Goal: Information Seeking & Learning: Learn about a topic

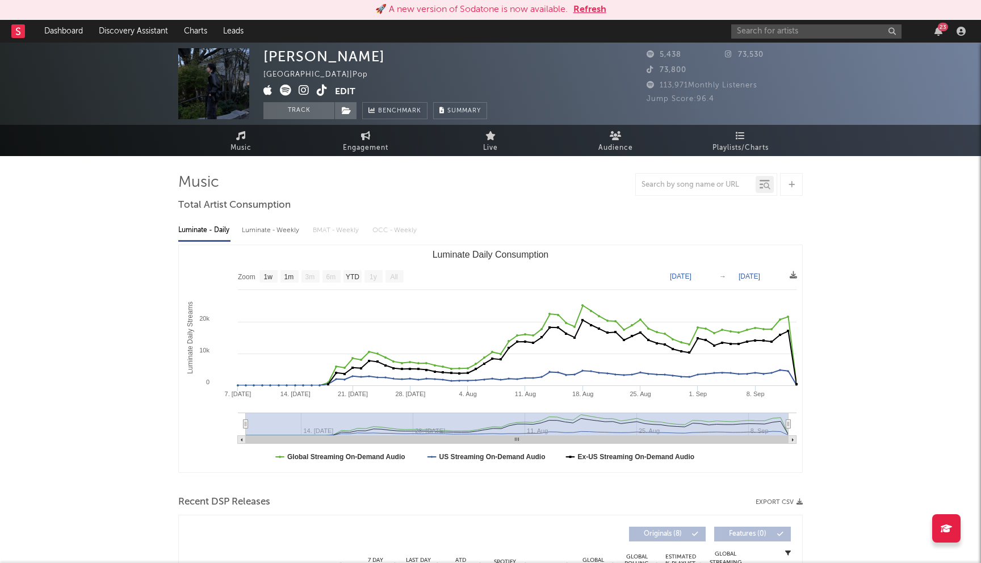
select select "1w"
click at [595, 14] on button "Refresh" at bounding box center [590, 10] width 33 height 14
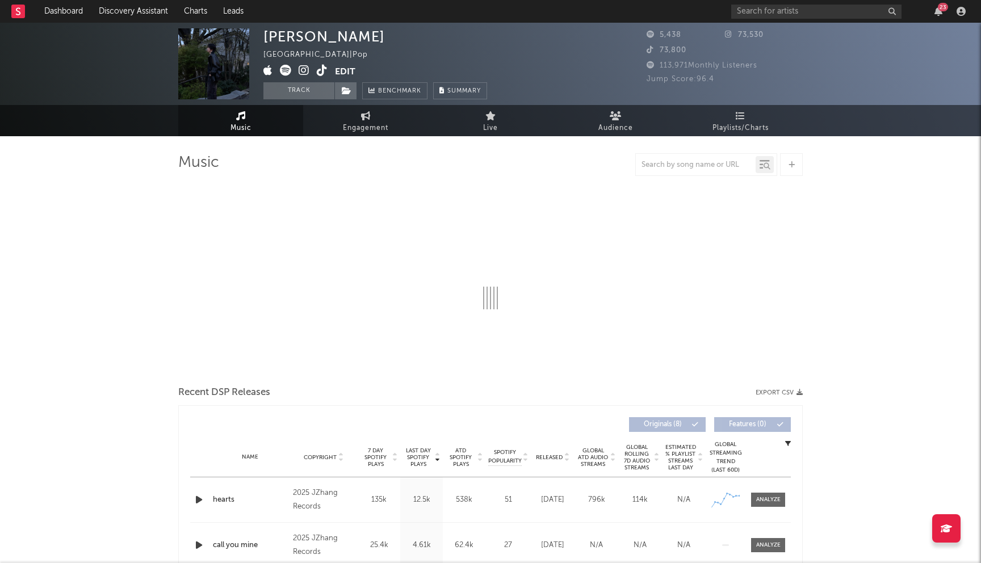
select select "1w"
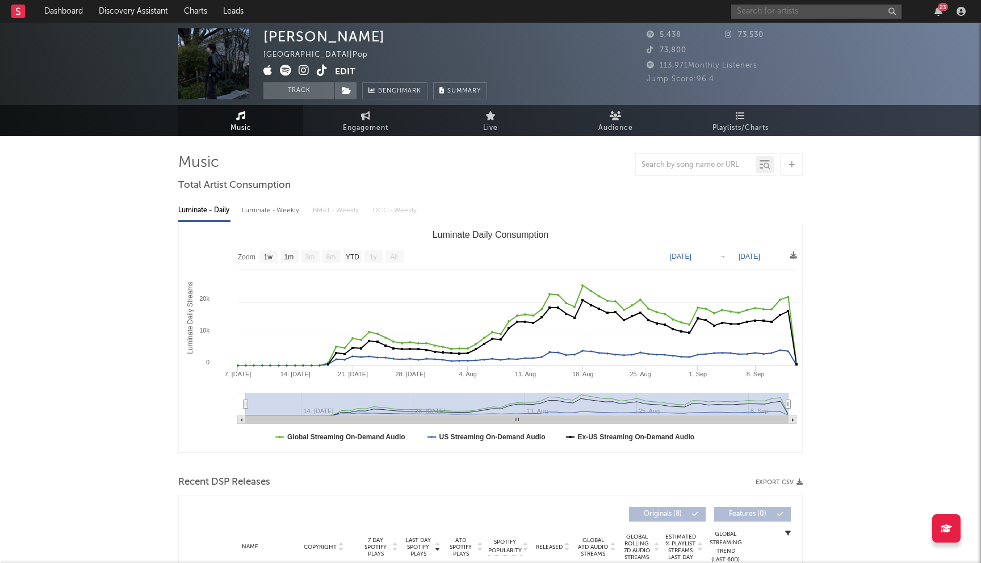
click at [772, 12] on input "text" at bounding box center [817, 12] width 170 height 14
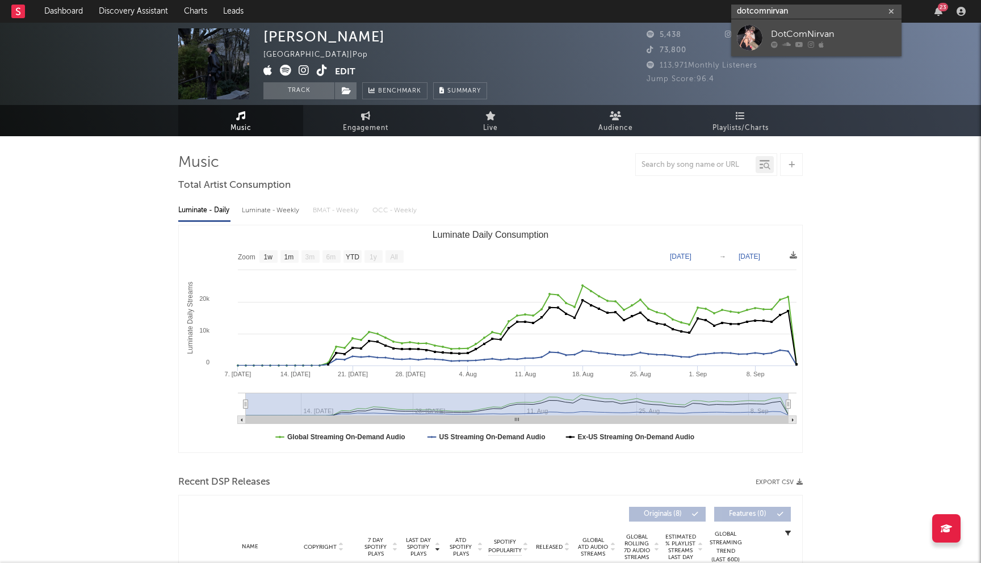
type input "dotcomnirvan"
click at [782, 28] on div "DotComNirvan" at bounding box center [833, 34] width 125 height 14
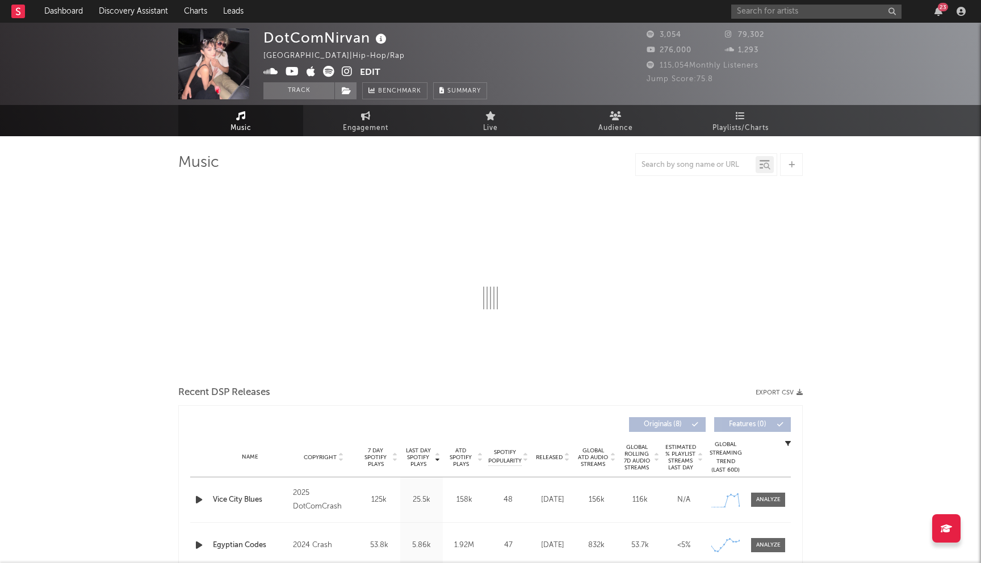
select select "6m"
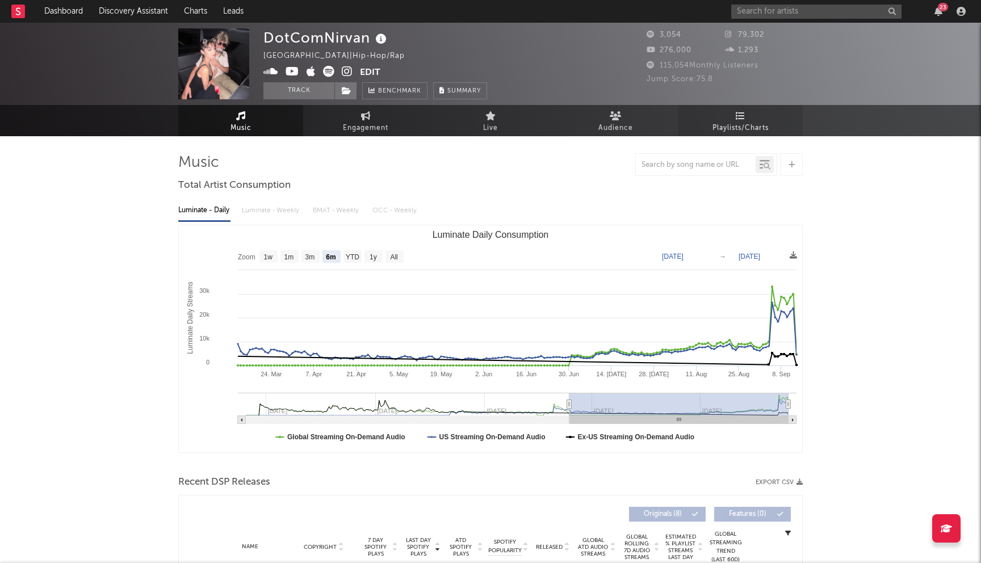
click at [747, 125] on span "Playlists/Charts" at bounding box center [741, 129] width 56 height 14
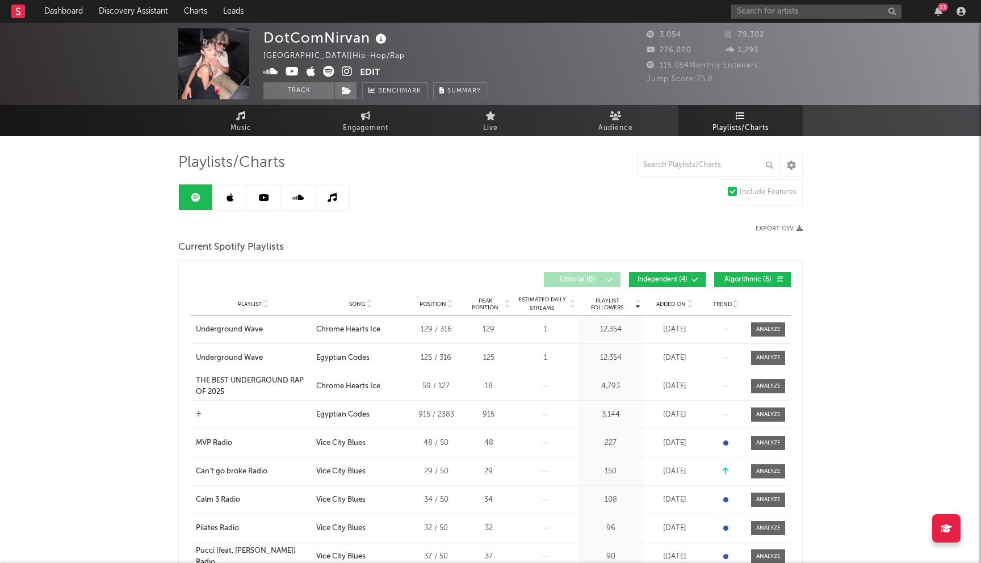
click at [232, 195] on icon at bounding box center [230, 197] width 7 height 9
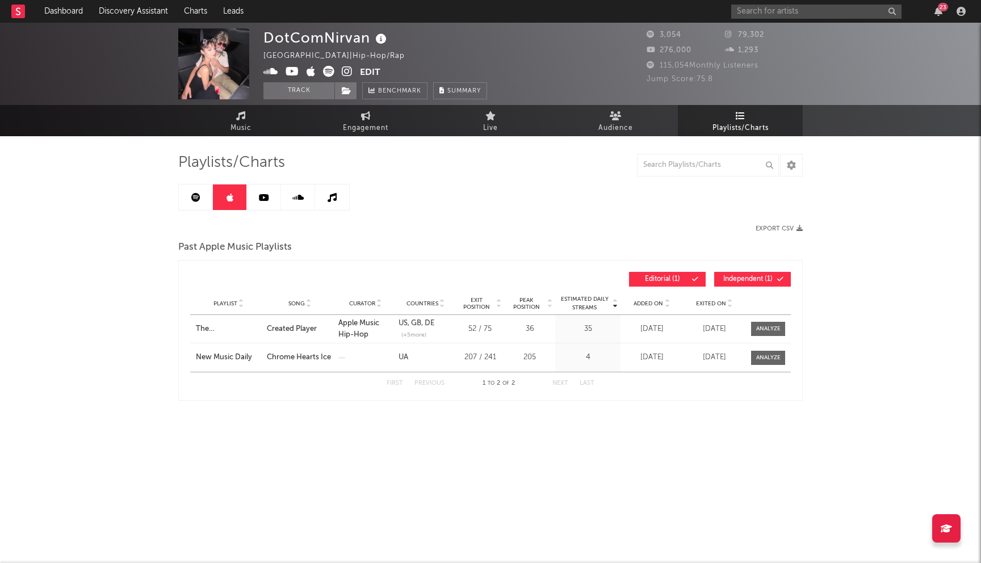
click at [200, 197] on link at bounding box center [196, 198] width 34 height 26
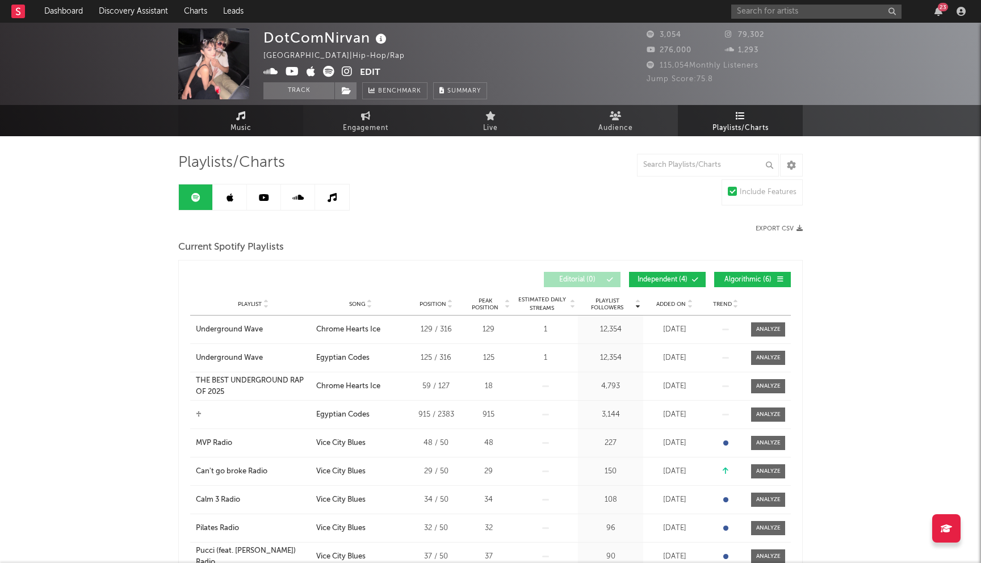
click at [248, 132] on span "Music" at bounding box center [241, 129] width 21 height 14
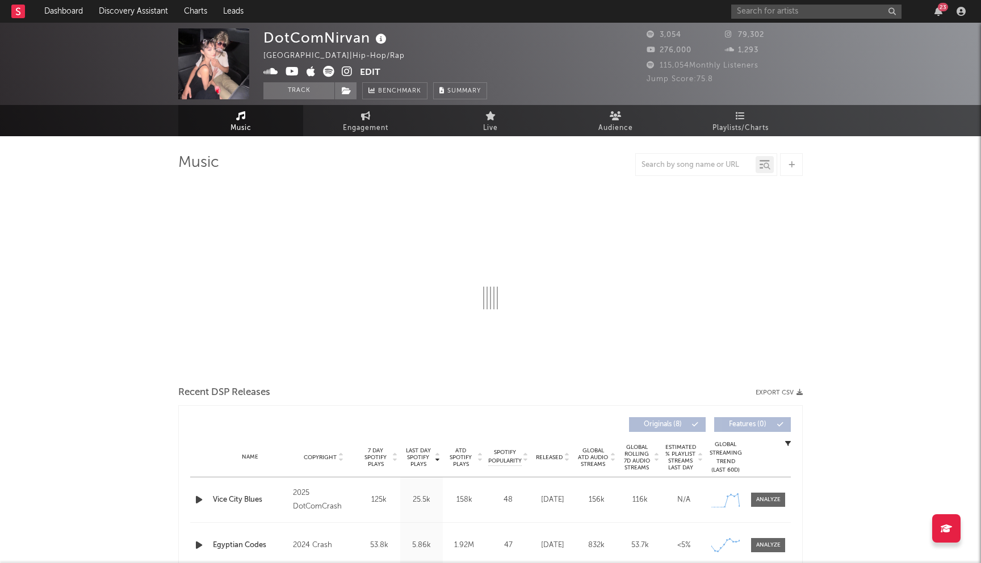
select select "6m"
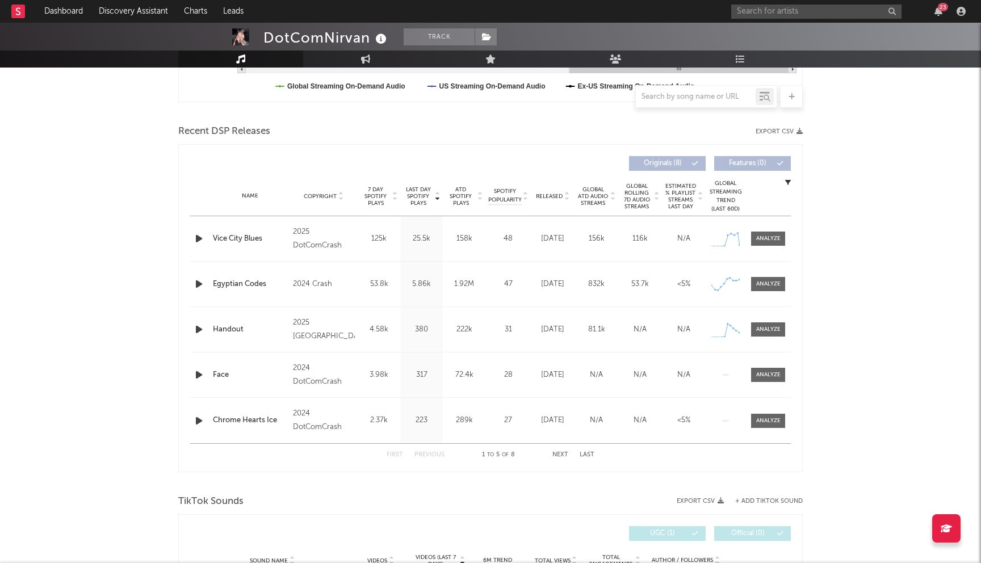
scroll to position [320, 0]
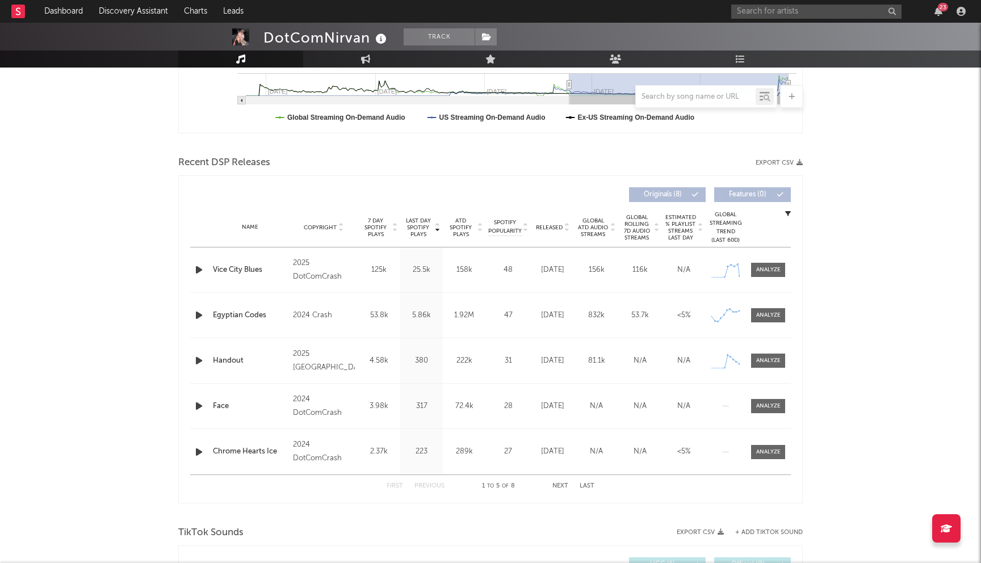
click at [561, 487] on button "Next" at bounding box center [561, 486] width 16 height 6
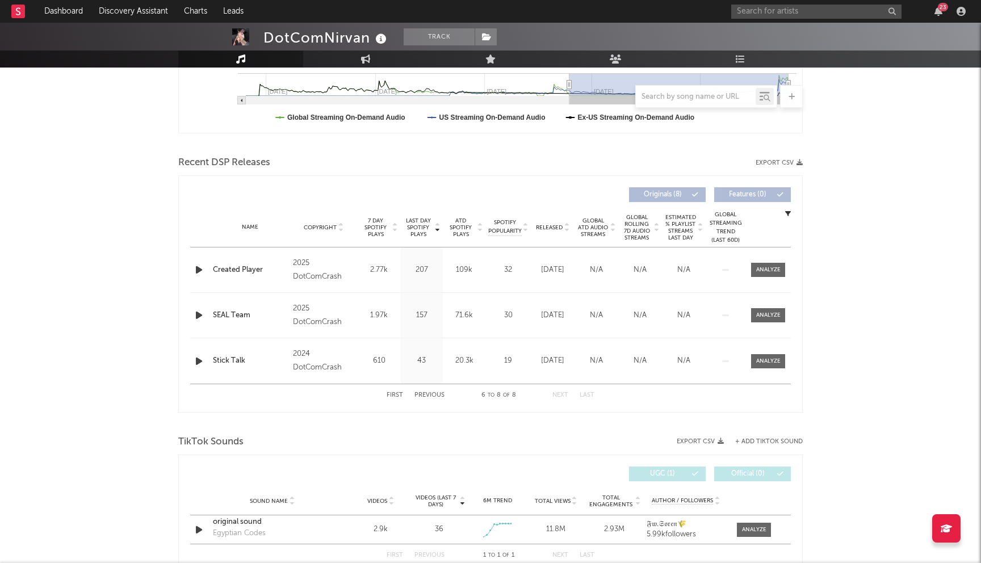
click at [433, 395] on button "Previous" at bounding box center [430, 395] width 30 height 6
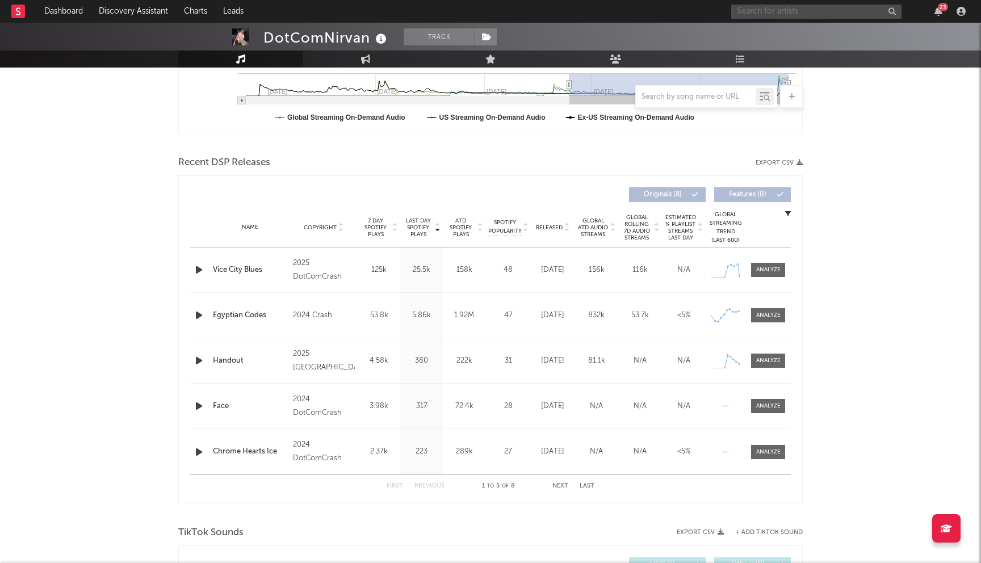
click at [815, 6] on input "text" at bounding box center [817, 12] width 170 height 14
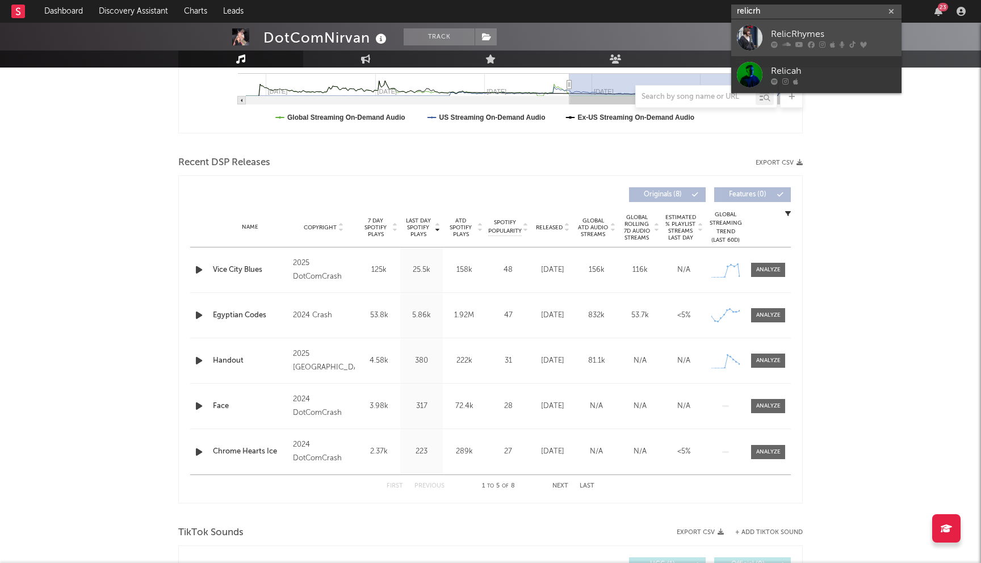
type input "relicrh"
click at [811, 47] on icon at bounding box center [811, 44] width 7 height 7
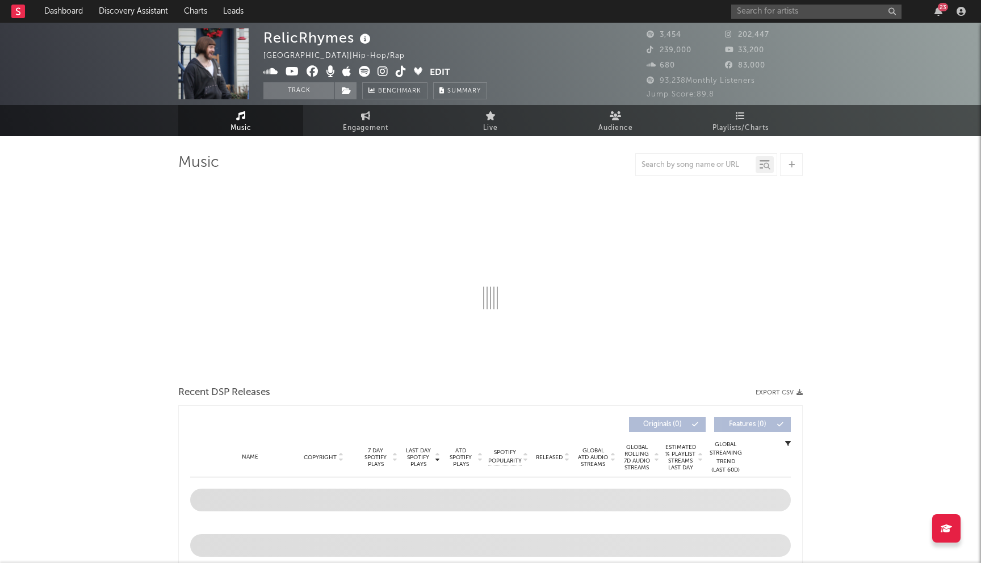
select select "6m"
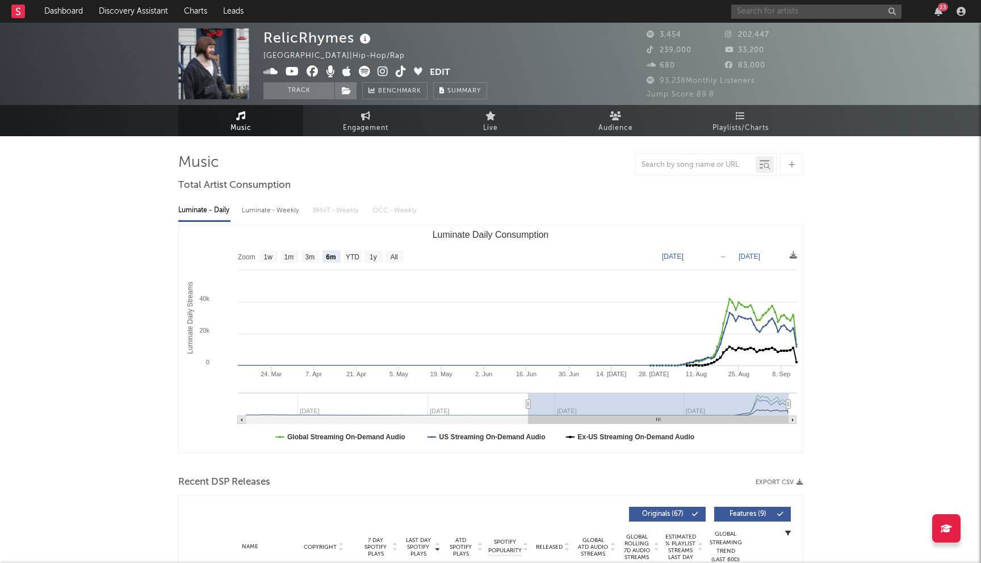
click at [793, 7] on input "text" at bounding box center [817, 12] width 170 height 14
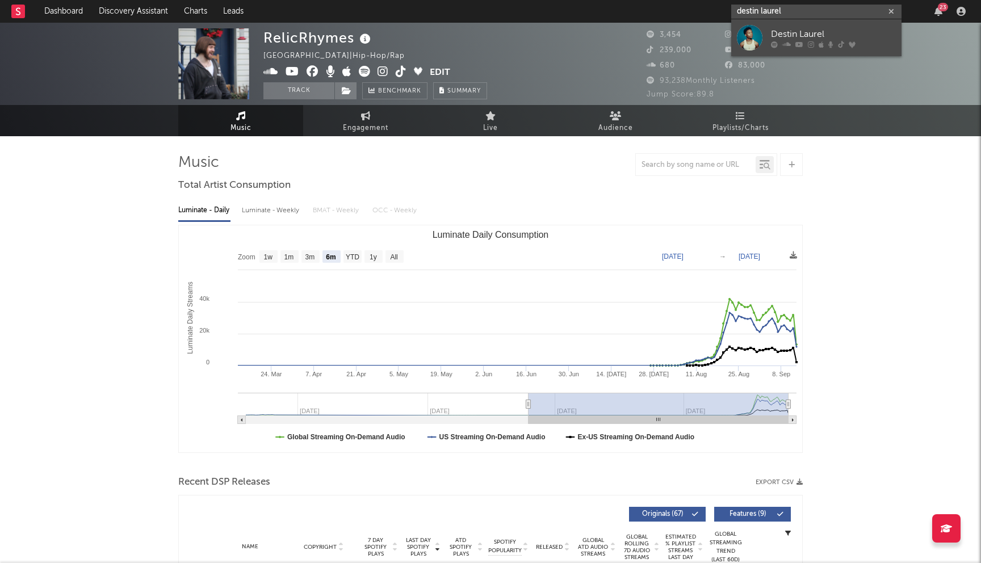
type input "destin laurel"
click at [804, 32] on div "Destin Laurel" at bounding box center [833, 34] width 125 height 14
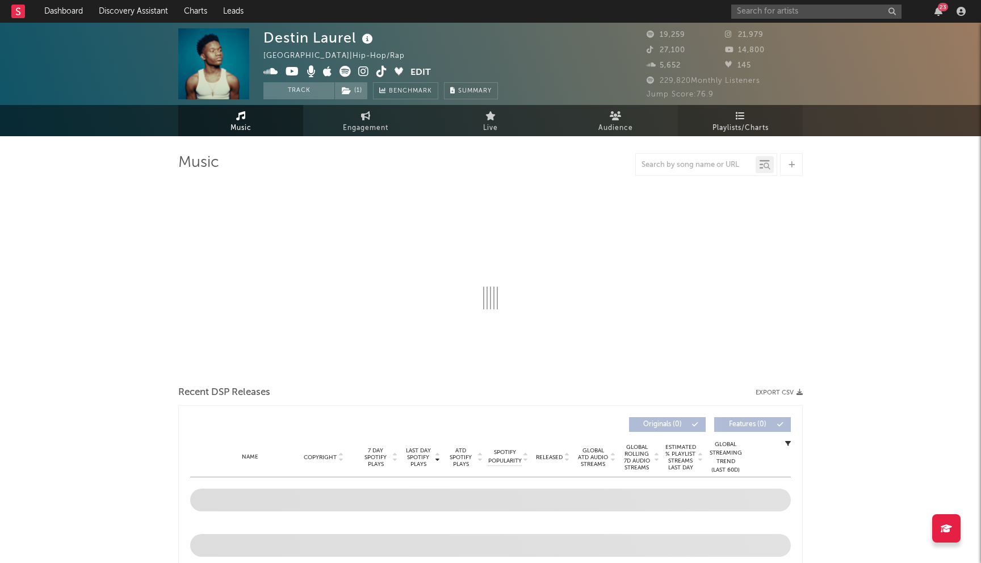
select select "6m"
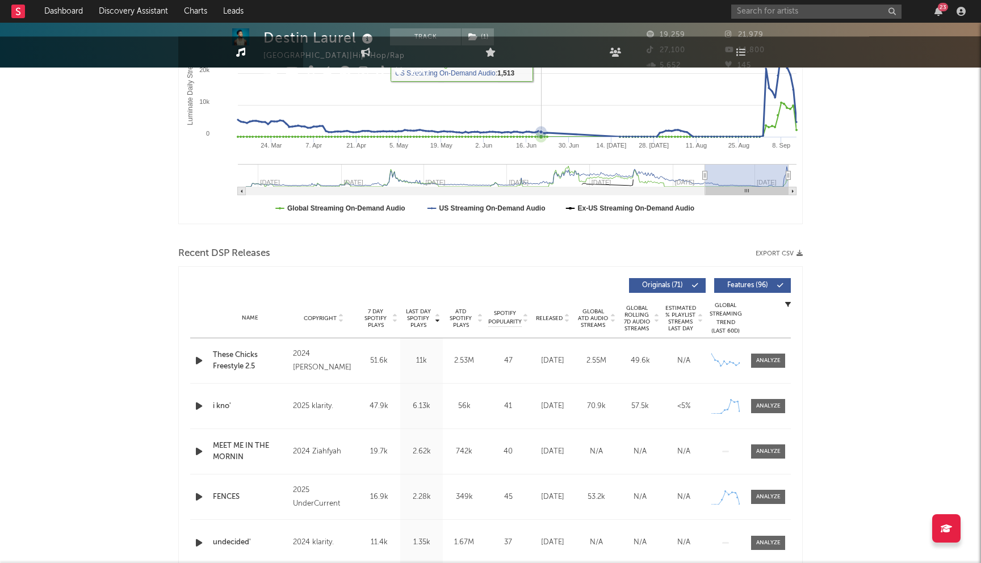
scroll to position [285, 0]
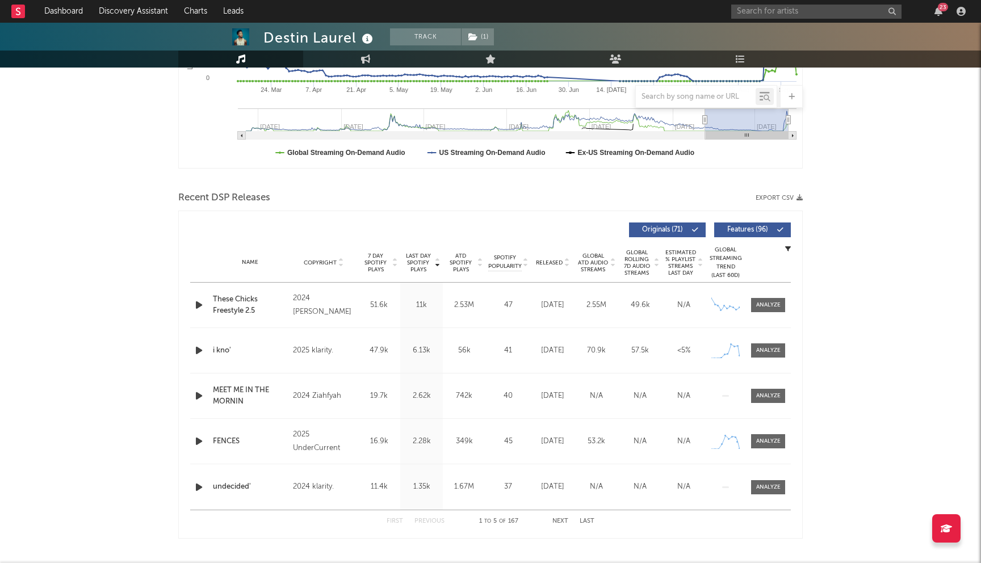
click at [558, 521] on button "Next" at bounding box center [561, 522] width 16 height 6
click at [424, 520] on button "Previous" at bounding box center [430, 522] width 30 height 6
click at [136, 8] on link "Discovery Assistant" at bounding box center [133, 11] width 85 height 23
